Goal: Navigation & Orientation: Find specific page/section

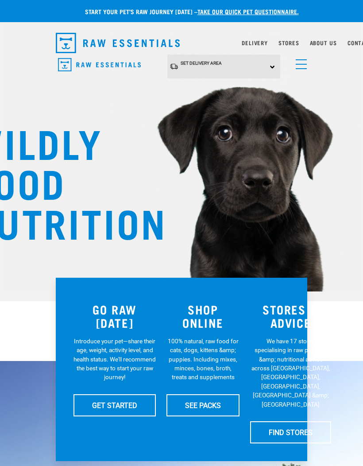
click at [298, 65] on link "menu" at bounding box center [299, 62] width 16 height 16
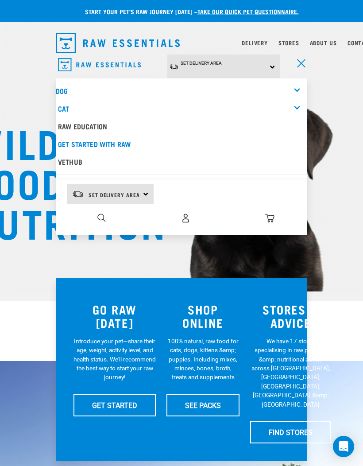
click at [67, 101] on div "Cat" at bounding box center [182, 109] width 249 height 18
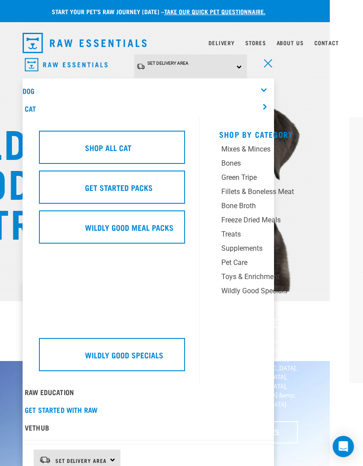
scroll to position [0, 32]
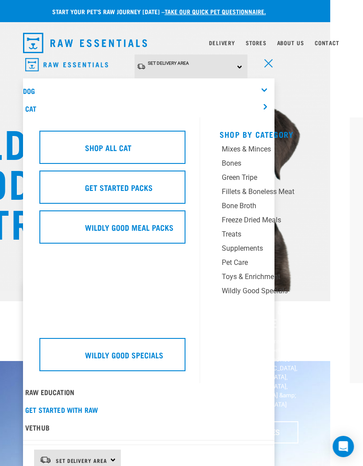
click at [242, 260] on div "Pet Care" at bounding box center [273, 262] width 102 height 11
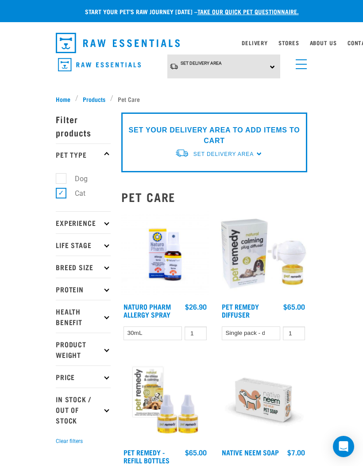
click at [97, 94] on span "Products" at bounding box center [94, 98] width 23 height 9
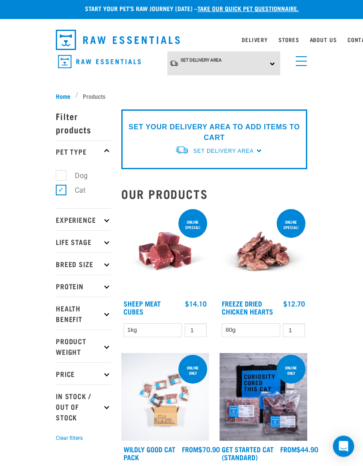
scroll to position [6, 0]
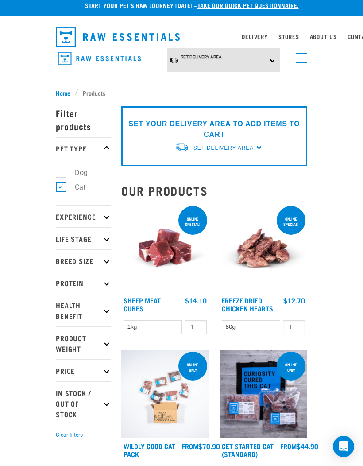
click at [102, 213] on p "Experience" at bounding box center [83, 216] width 55 height 22
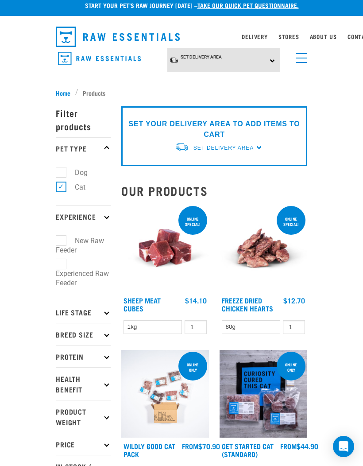
click at [306, 54] on link "menu" at bounding box center [299, 56] width 16 height 16
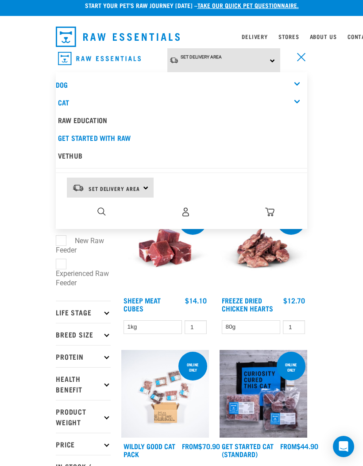
click at [299, 101] on div "Cat" at bounding box center [182, 102] width 249 height 18
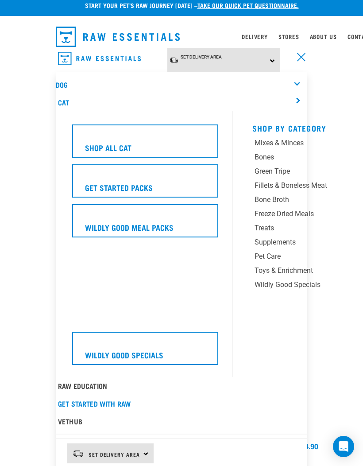
click at [304, 265] on div "Toys & Enrichment" at bounding box center [306, 270] width 102 height 11
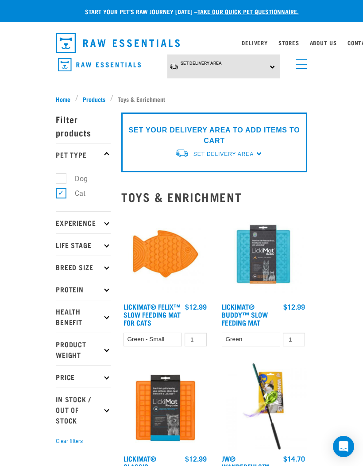
click at [306, 67] on link "menu" at bounding box center [299, 62] width 16 height 16
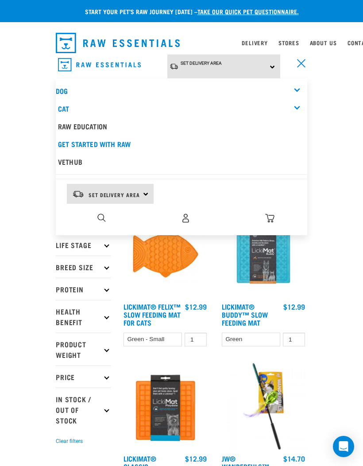
click at [297, 104] on div "Cat" at bounding box center [182, 109] width 249 height 18
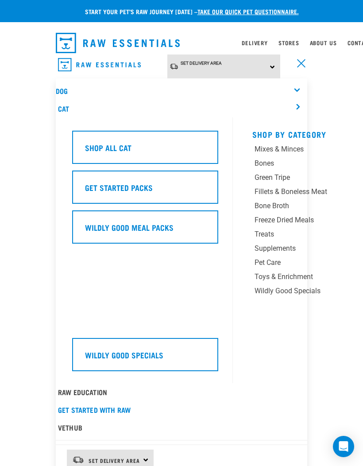
click at [309, 287] on div "Wildly Good Specials" at bounding box center [306, 291] width 102 height 11
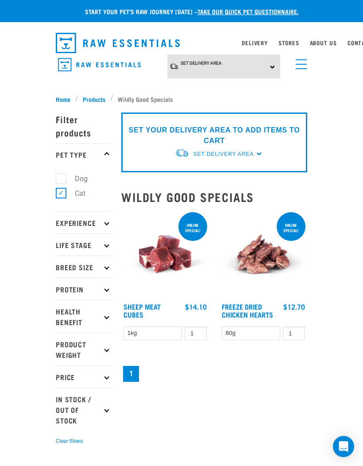
click at [306, 63] on link "menu" at bounding box center [299, 62] width 16 height 16
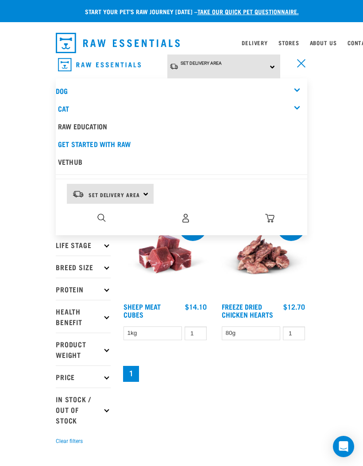
click at [299, 101] on div "Cat" at bounding box center [182, 109] width 249 height 18
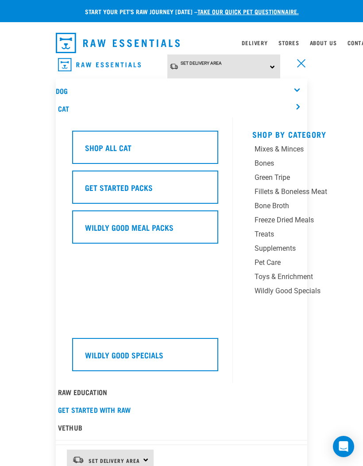
click at [286, 246] on div "Supplements" at bounding box center [306, 248] width 102 height 11
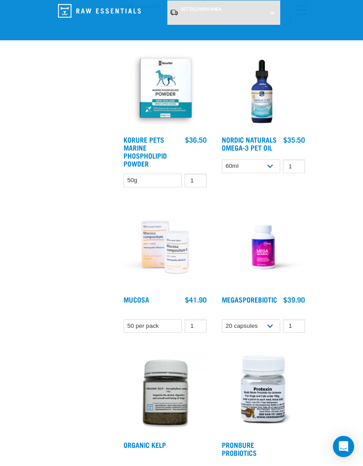
scroll to position [754, 0]
